Goal: Information Seeking & Learning: Learn about a topic

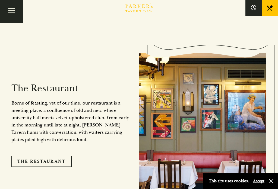
scroll to position [401, 0]
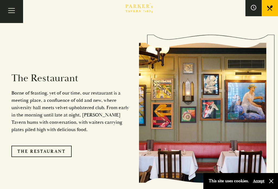
click at [65, 146] on link "The Restaurant" at bounding box center [41, 151] width 60 height 11
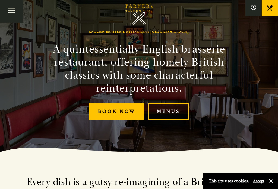
click at [179, 115] on link "Menus" at bounding box center [168, 112] width 41 height 17
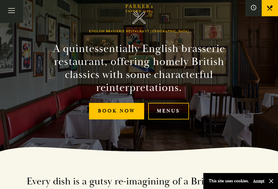
click at [180, 115] on link "Menus" at bounding box center [168, 111] width 41 height 17
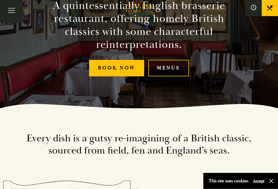
scroll to position [81, 0]
click at [181, 69] on link "Menus" at bounding box center [168, 68] width 41 height 17
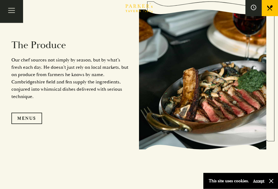
scroll to position [446, 0]
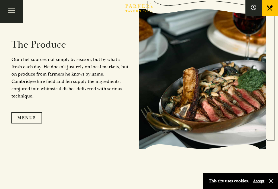
click at [34, 124] on link "Menus" at bounding box center [26, 118] width 31 height 11
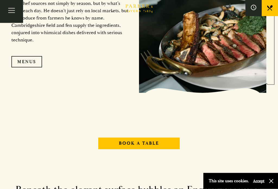
scroll to position [501, 0]
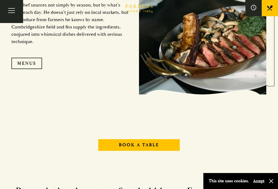
click at [13, 9] on button "Toggle navigation" at bounding box center [11, 11] width 23 height 23
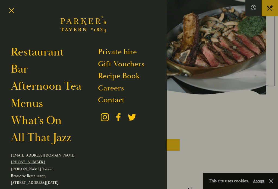
click at [65, 91] on link "Afternoon Tea" at bounding box center [46, 86] width 71 height 14
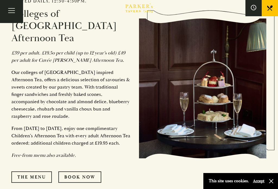
scroll to position [245, 0]
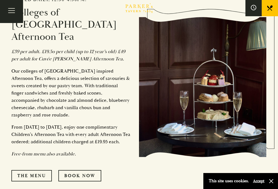
click at [40, 170] on link "The Menu" at bounding box center [31, 175] width 40 height 11
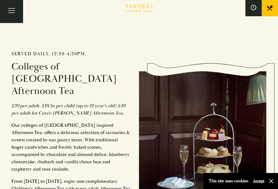
scroll to position [191, 0]
